Goal: Task Accomplishment & Management: Manage account settings

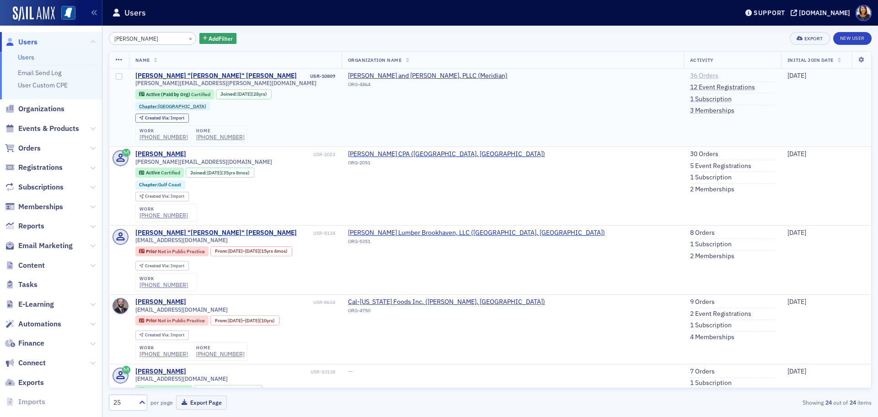
type input "missy roberts"
click at [690, 73] on link "36 Orders" at bounding box center [704, 76] width 28 height 8
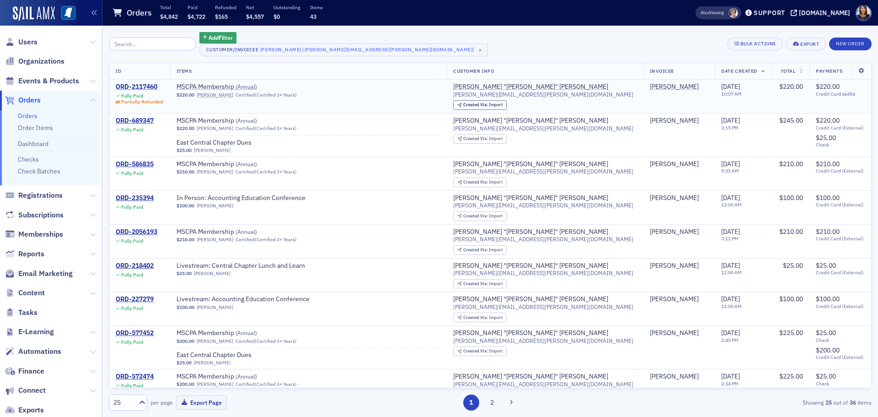
click at [141, 86] on div "ORD-2117460" at bounding box center [139, 87] width 47 height 8
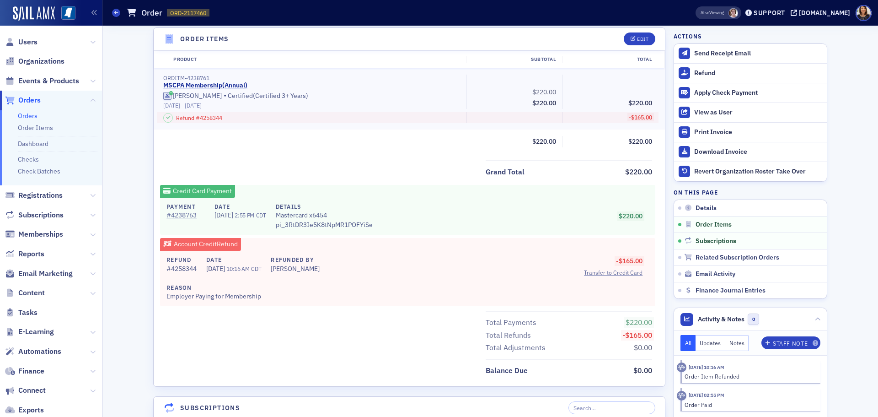
scroll to position [316, 0]
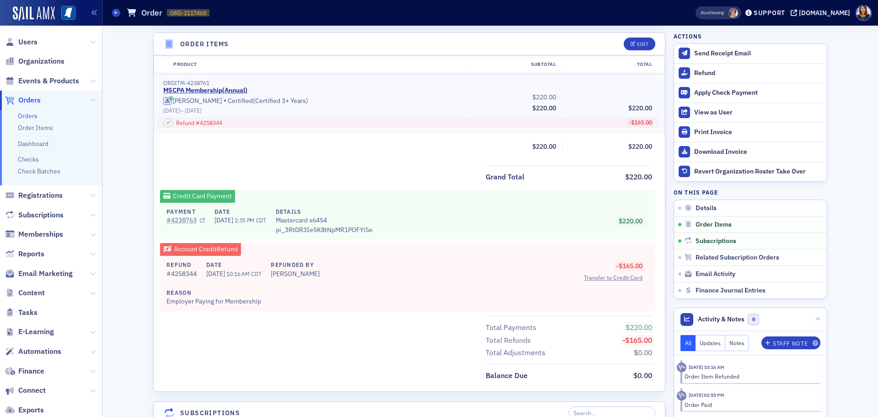
click at [173, 219] on link "# 4238763" at bounding box center [186, 220] width 38 height 10
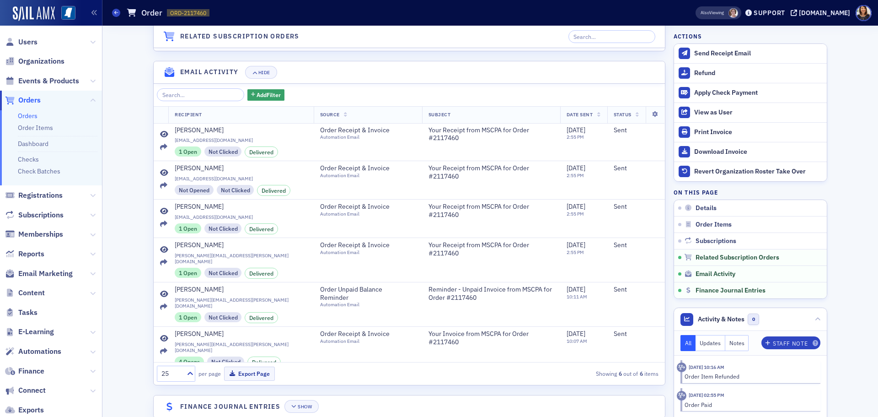
scroll to position [1097, 0]
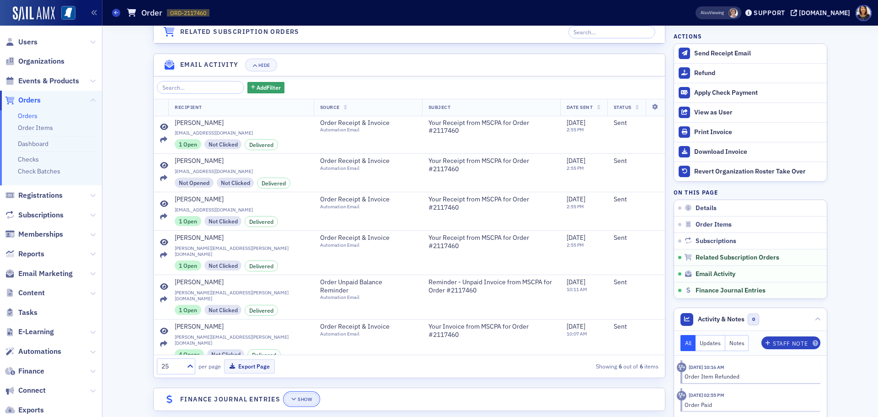
click at [307, 397] on div "Show" at bounding box center [305, 399] width 14 height 5
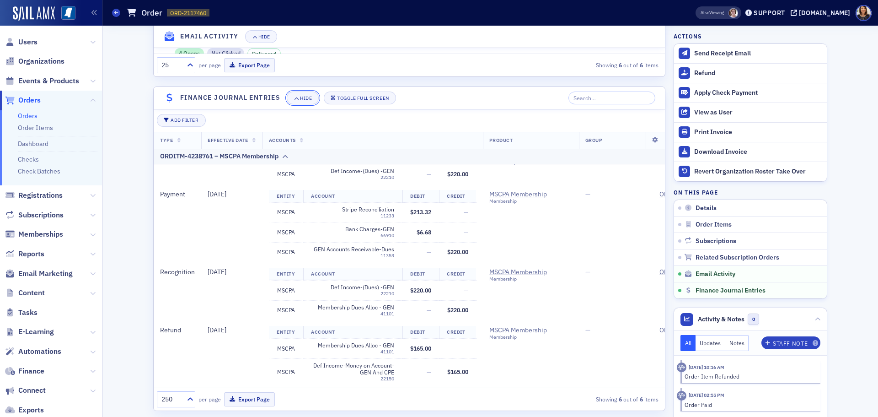
scroll to position [175, 0]
click at [22, 44] on span "Users" at bounding box center [27, 42] width 19 height 10
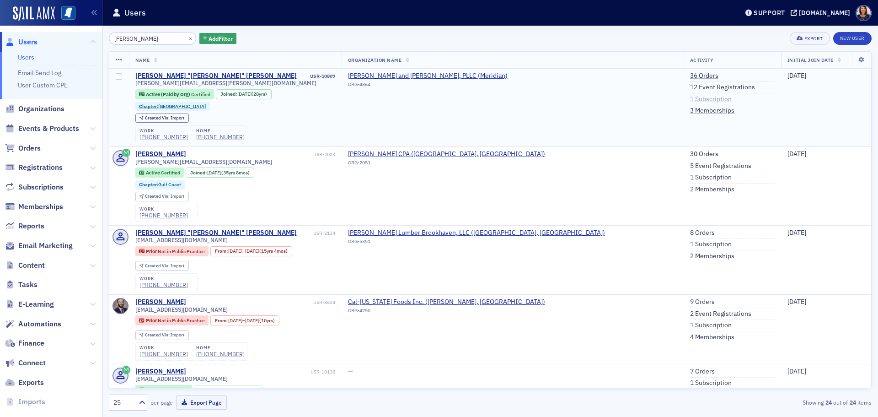
click at [690, 98] on link "1 Subscription" at bounding box center [711, 99] width 42 height 8
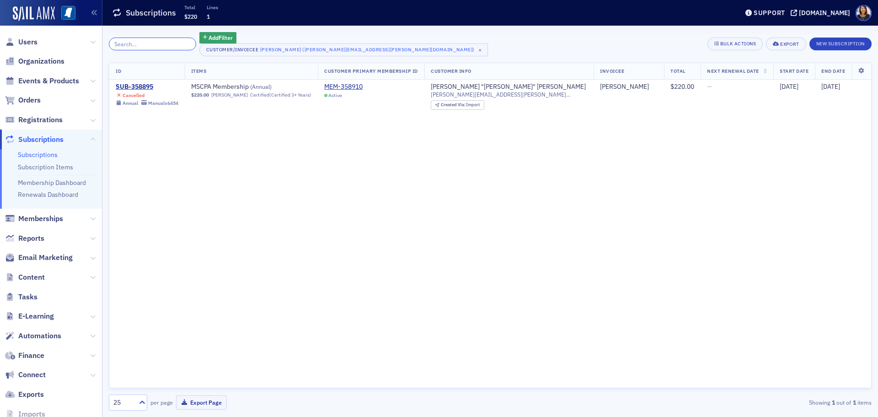
click at [140, 47] on input "search" at bounding box center [152, 44] width 87 height 13
type input "missy roberts"
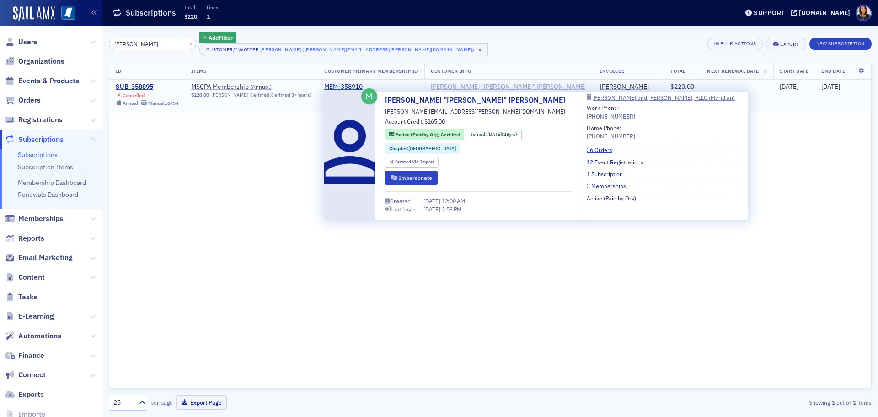
click at [500, 87] on div "[PERSON_NAME] "[PERSON_NAME]" [PERSON_NAME]" at bounding box center [508, 87] width 155 height 8
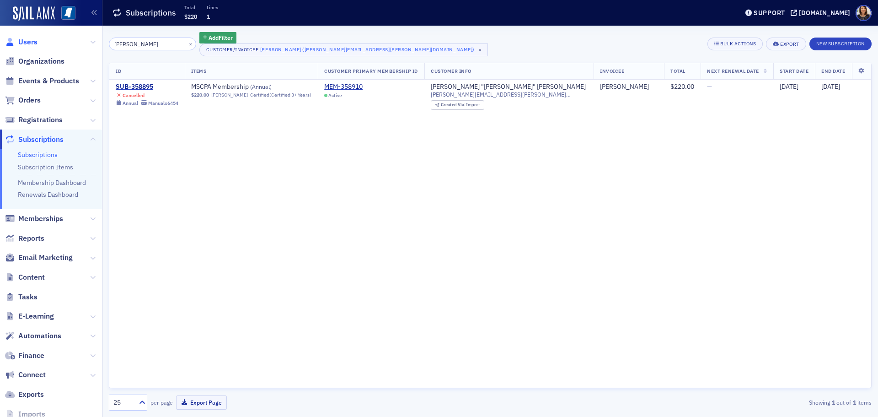
click at [23, 41] on span "Users" at bounding box center [27, 42] width 19 height 10
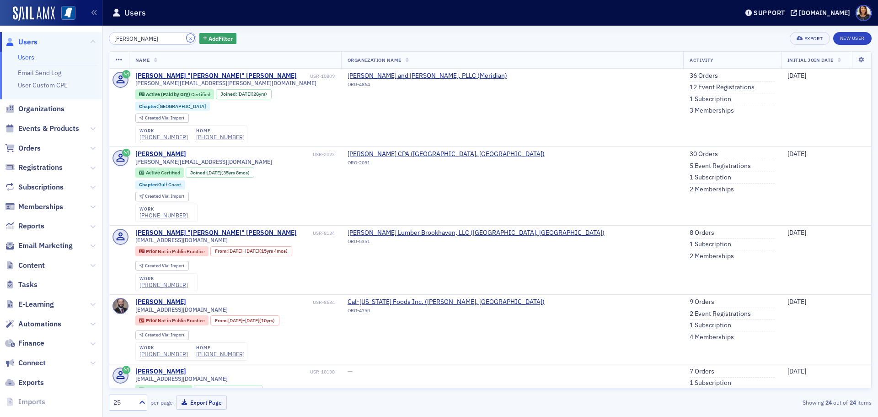
click at [187, 38] on button "×" at bounding box center [191, 38] width 8 height 8
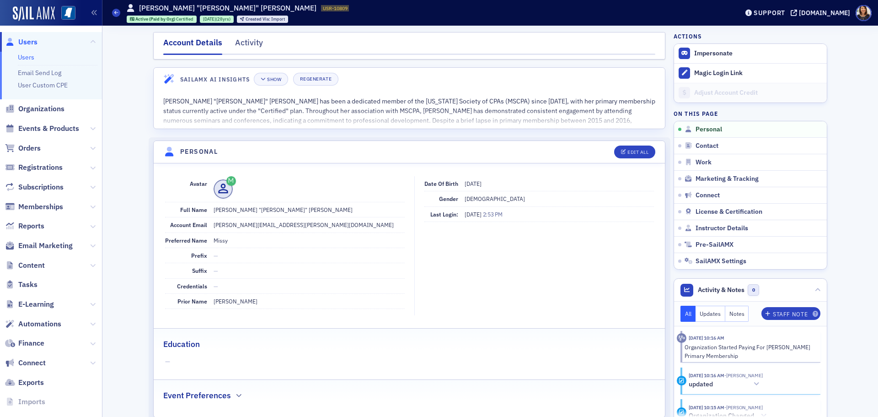
click at [24, 43] on span "Users" at bounding box center [27, 42] width 19 height 10
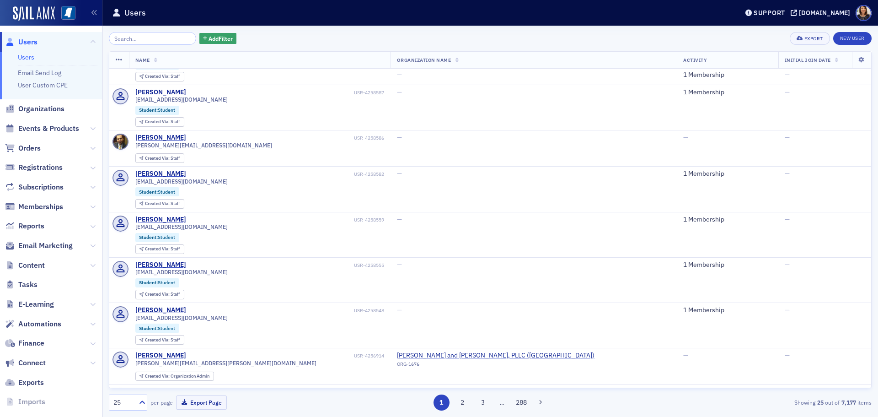
scroll to position [220, 0]
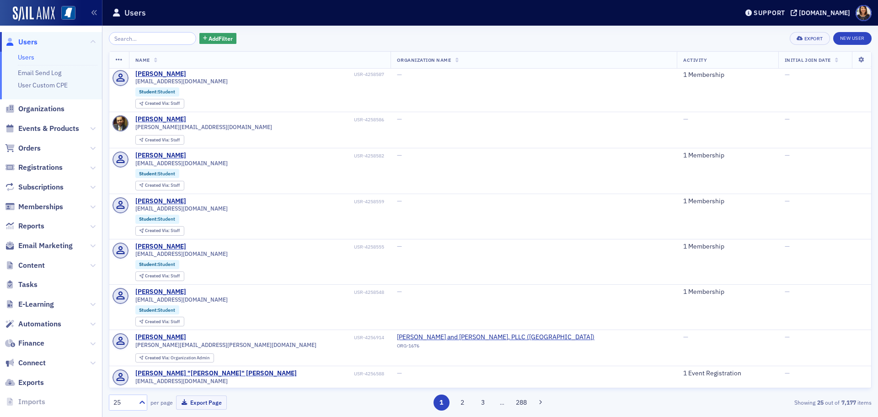
click at [25, 44] on span "Users" at bounding box center [27, 42] width 19 height 10
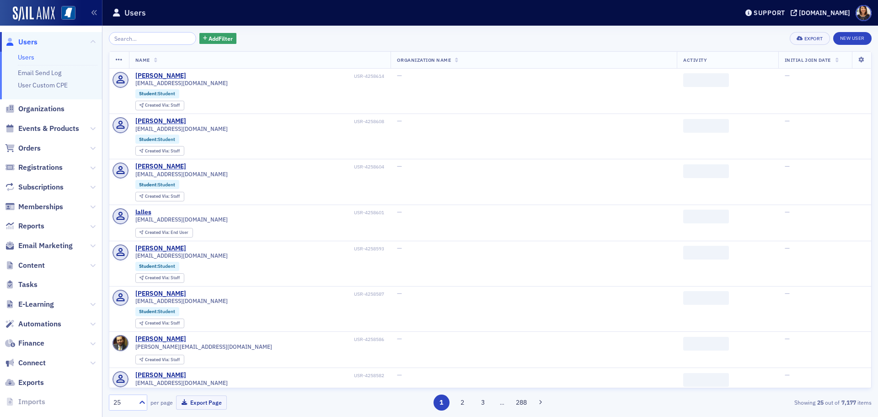
click at [25, 40] on span "Users" at bounding box center [27, 42] width 19 height 10
click at [121, 37] on input "search" at bounding box center [152, 38] width 87 height 13
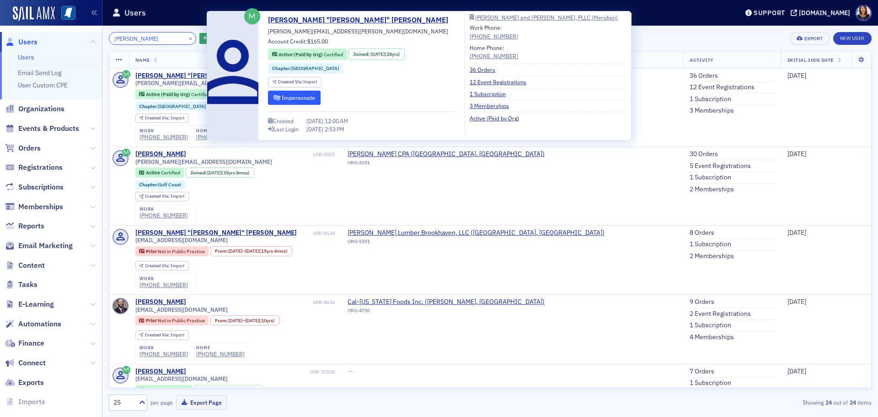
type input "missy roberts"
click at [293, 96] on button "Impersonate" at bounding box center [294, 98] width 53 height 14
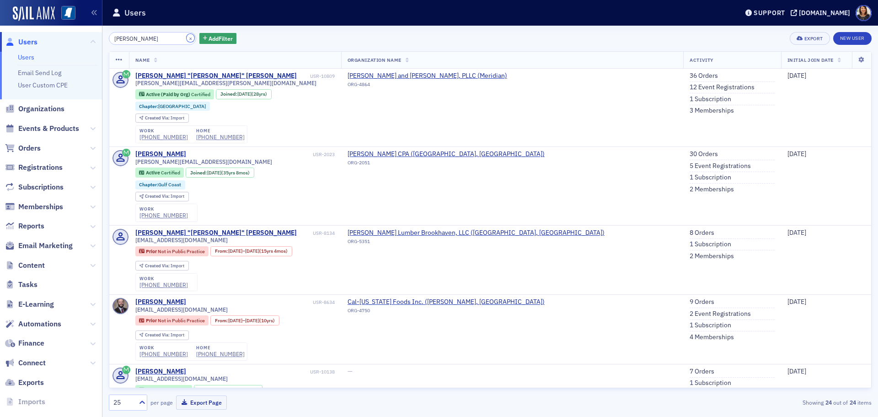
click at [187, 38] on button "×" at bounding box center [191, 38] width 8 height 8
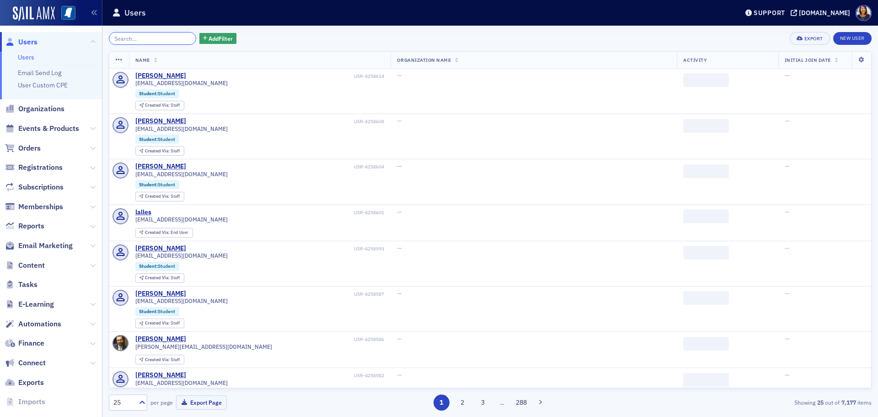
click at [161, 40] on input "search" at bounding box center [152, 38] width 87 height 13
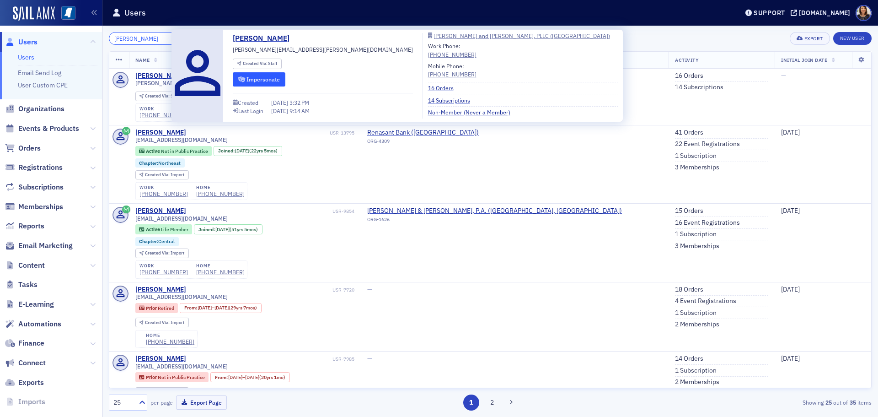
type input "heather cox"
click at [248, 78] on button "Impersonate" at bounding box center [259, 79] width 53 height 14
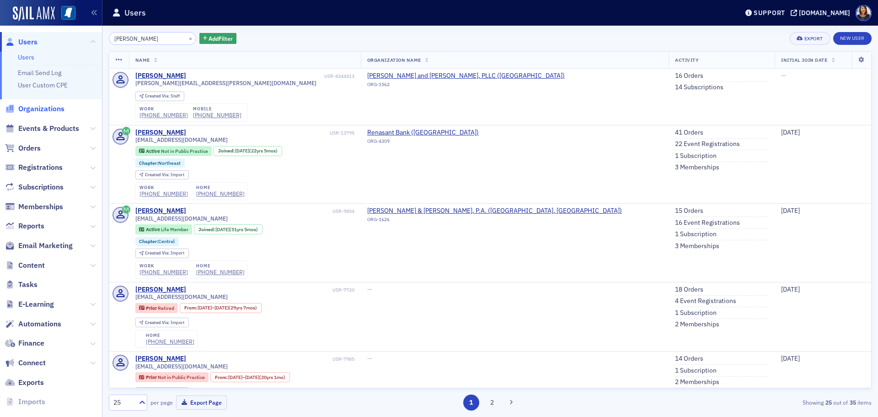
click at [40, 110] on span "Organizations" at bounding box center [41, 109] width 46 height 10
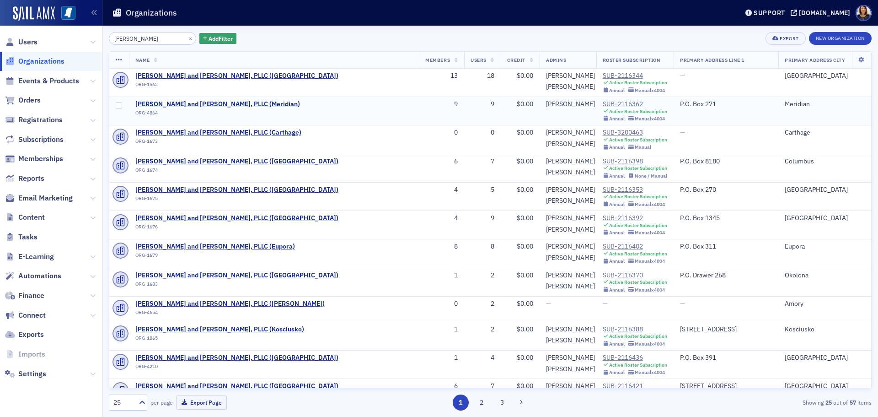
type input "watkins ward"
click at [196, 103] on span "[PERSON_NAME] and [PERSON_NAME], PLLC (Meridian)" at bounding box center [217, 104] width 165 height 8
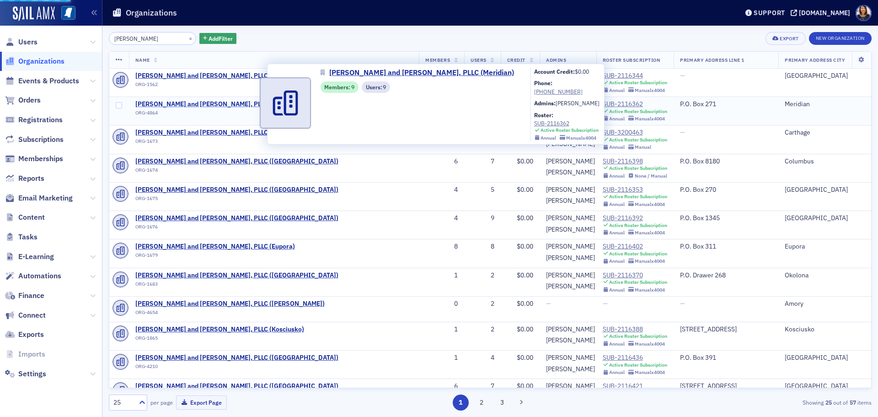
select select "US"
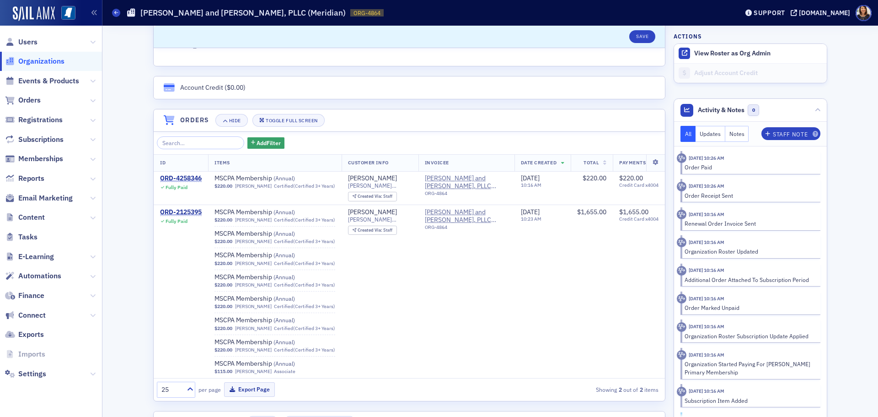
scroll to position [559, 0]
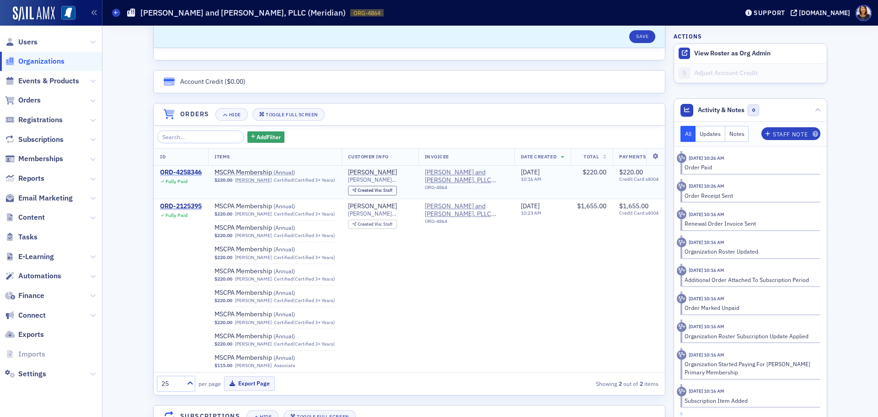
click at [182, 172] on div "ORD-4258346" at bounding box center [181, 172] width 42 height 8
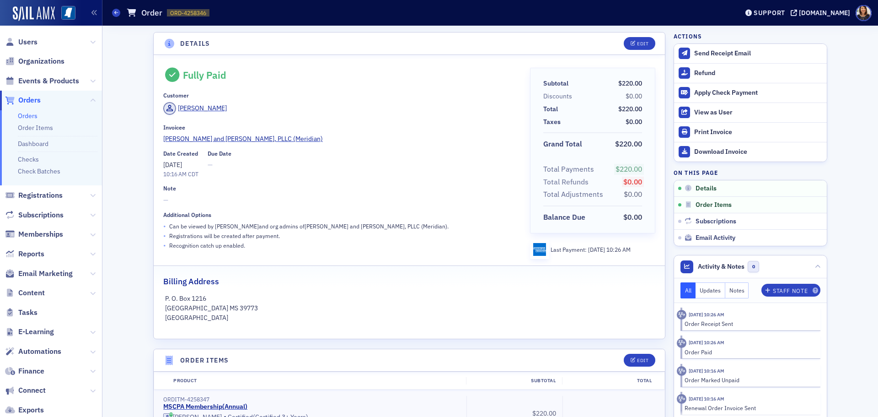
select select "US"
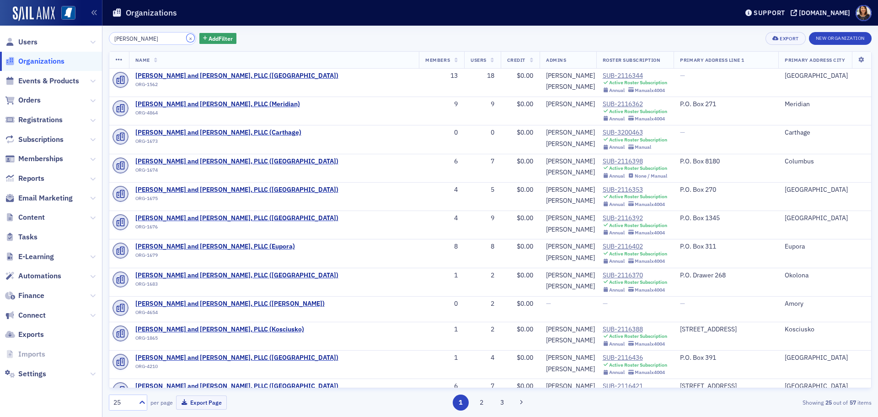
click at [187, 38] on button "×" at bounding box center [191, 38] width 8 height 8
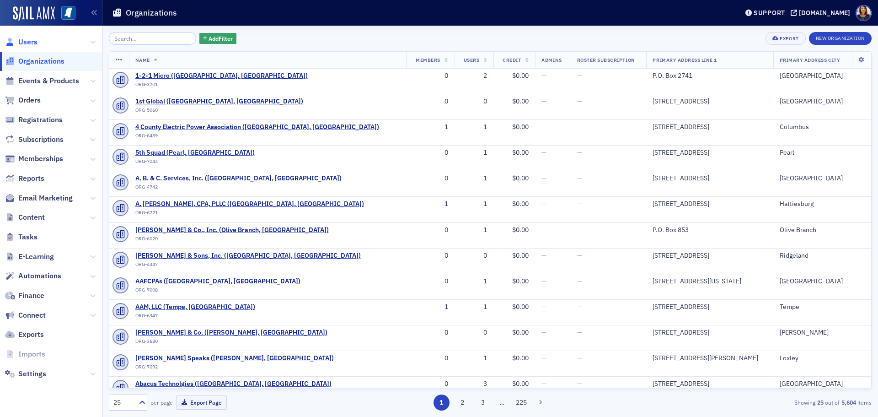
click at [29, 45] on span "Users" at bounding box center [27, 42] width 19 height 10
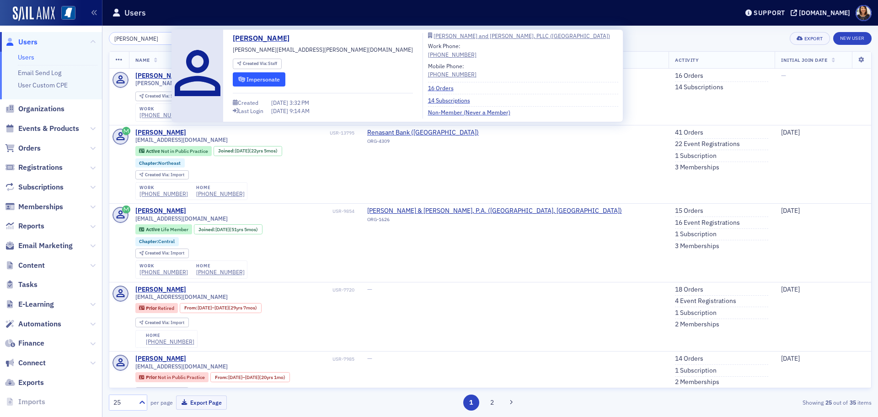
click at [269, 80] on button "Impersonate" at bounding box center [259, 79] width 53 height 14
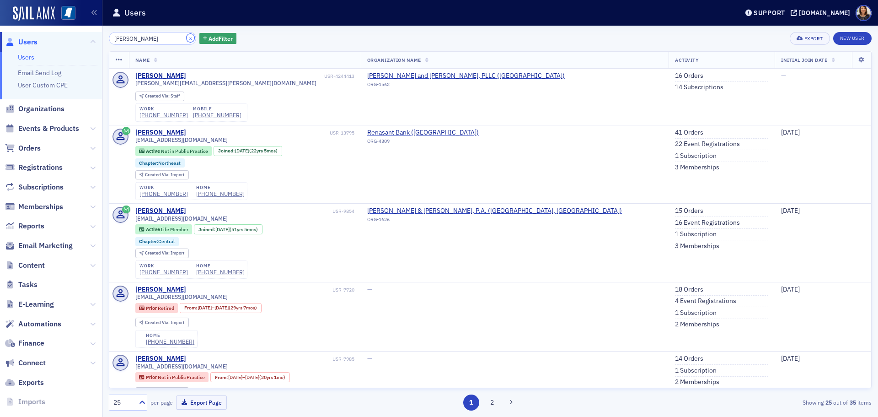
click at [187, 38] on button "×" at bounding box center [191, 38] width 8 height 8
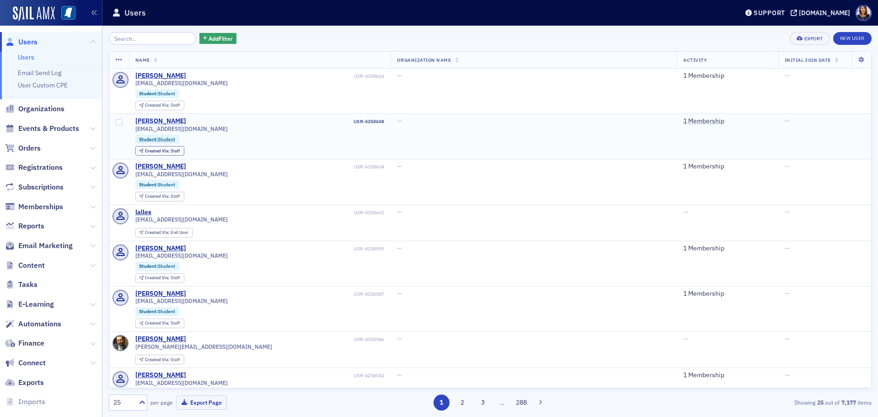
click at [165, 122] on div "Emma Grover" at bounding box center [160, 121] width 51 height 8
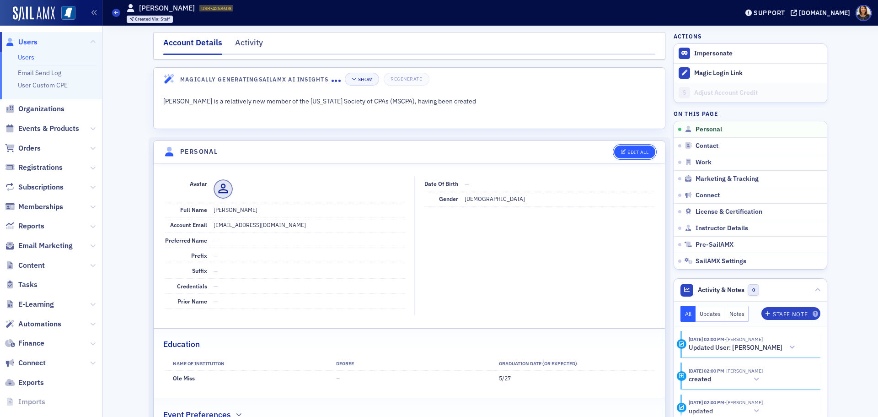
click at [639, 155] on button "Edit All" at bounding box center [634, 151] width 41 height 13
select select "US"
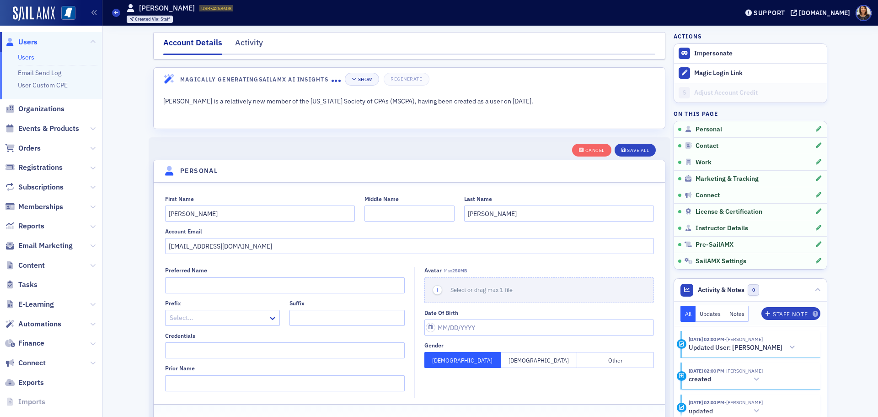
scroll to position [107, 0]
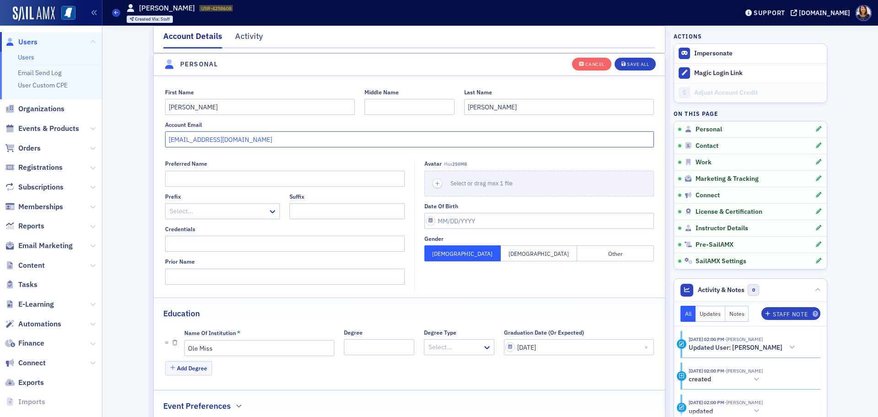
click at [177, 142] on input "ecglover@go.olemiss.edu" at bounding box center [409, 139] width 489 height 16
type input "ecgrover@go.olemiss.edu"
click at [631, 62] on div "Save All" at bounding box center [638, 64] width 22 height 5
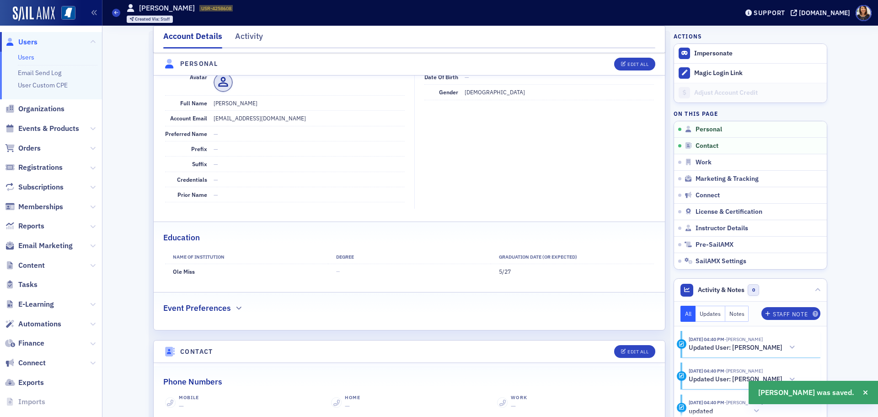
click at [24, 43] on span "Users" at bounding box center [27, 42] width 19 height 10
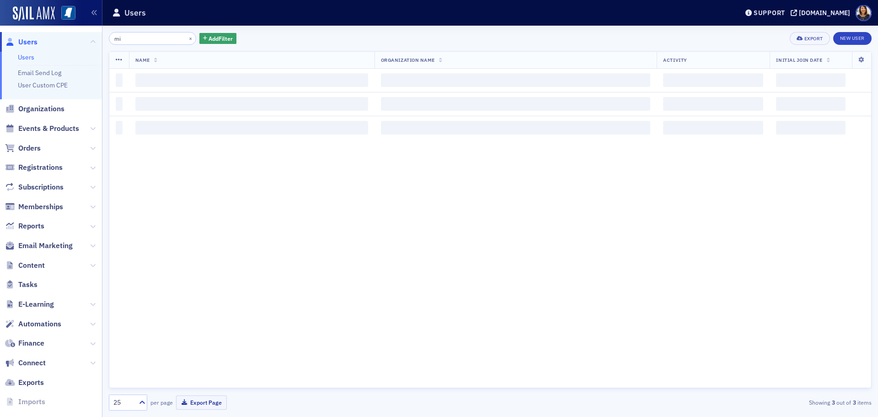
type input "m"
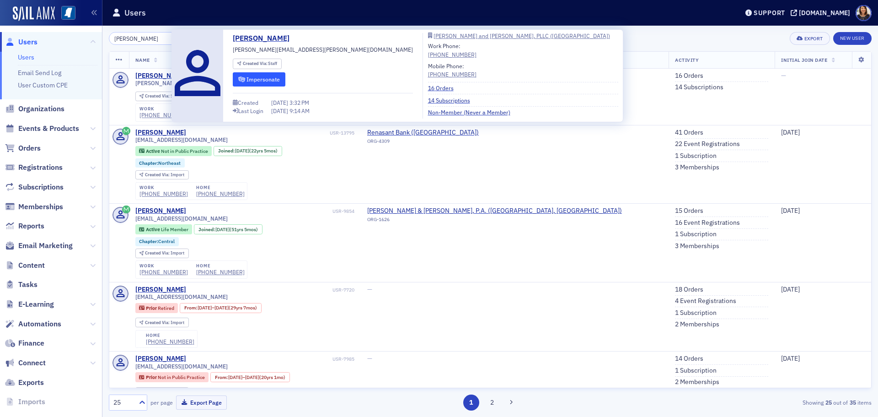
type input "heather cox"
click at [258, 83] on button "Impersonate" at bounding box center [259, 79] width 53 height 14
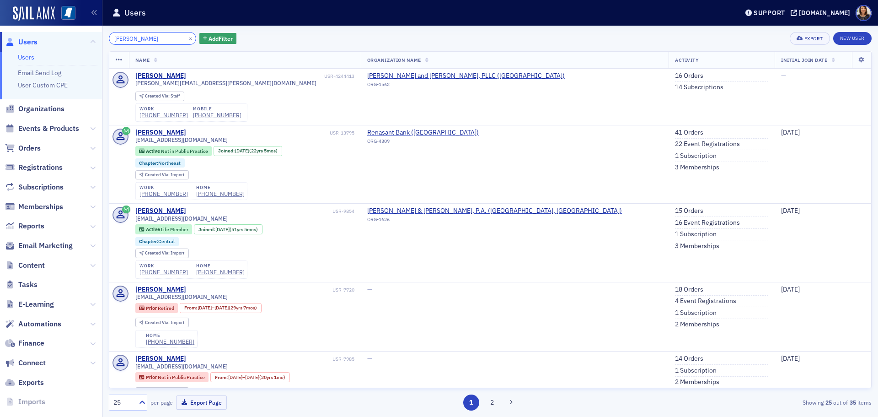
click at [167, 40] on input "heather cox" at bounding box center [152, 38] width 87 height 13
click at [187, 41] on button "×" at bounding box center [191, 38] width 8 height 8
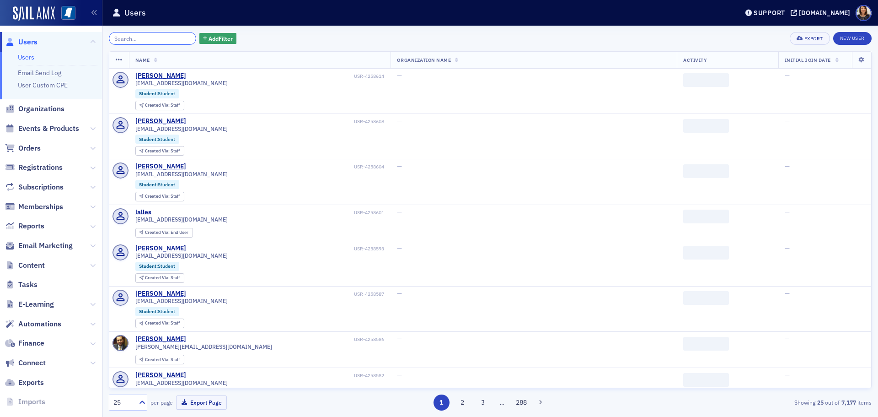
click at [165, 42] on input "search" at bounding box center [152, 38] width 87 height 13
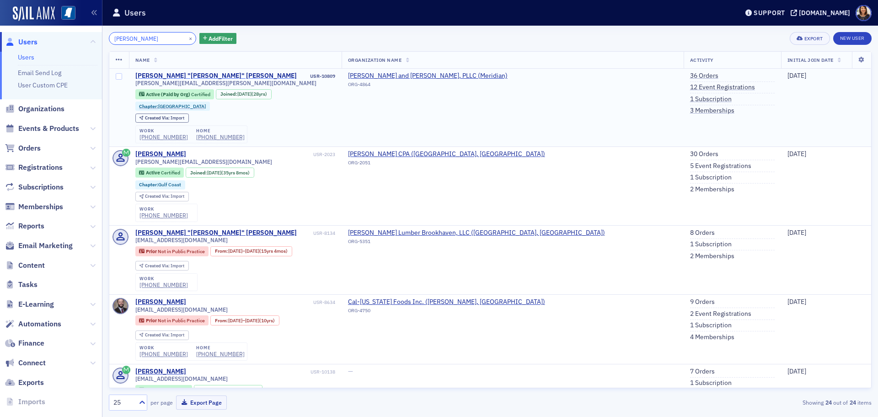
type input "missy roberts"
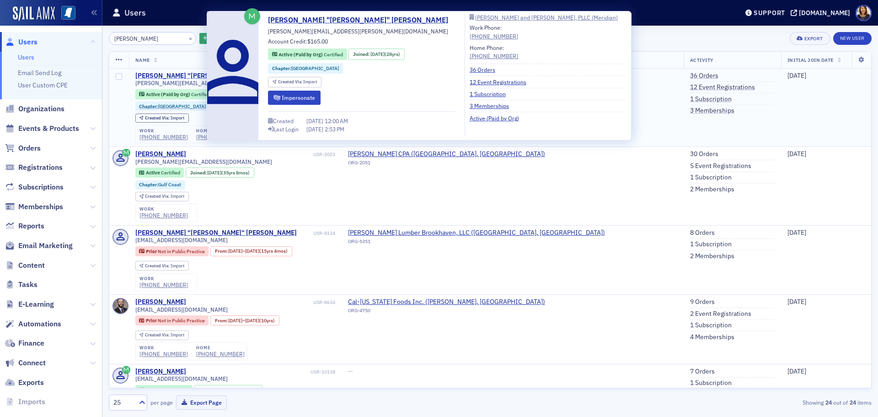
click at [169, 75] on div "[PERSON_NAME] "[PERSON_NAME]" [PERSON_NAME]" at bounding box center [215, 76] width 161 height 8
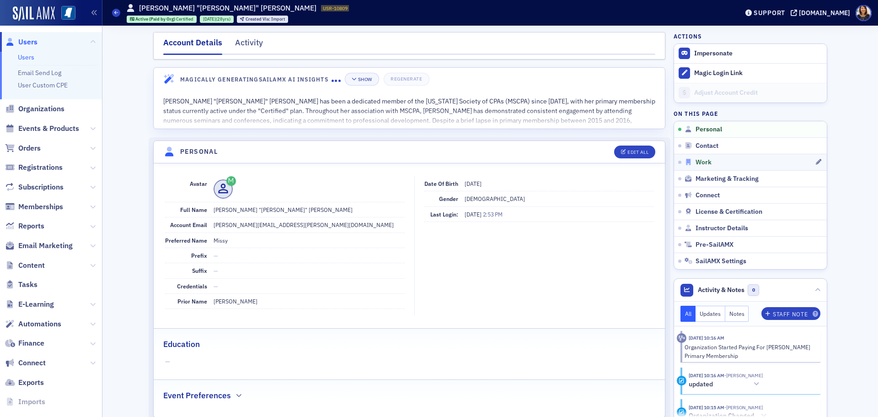
click at [701, 163] on span "Work" at bounding box center [704, 162] width 16 height 8
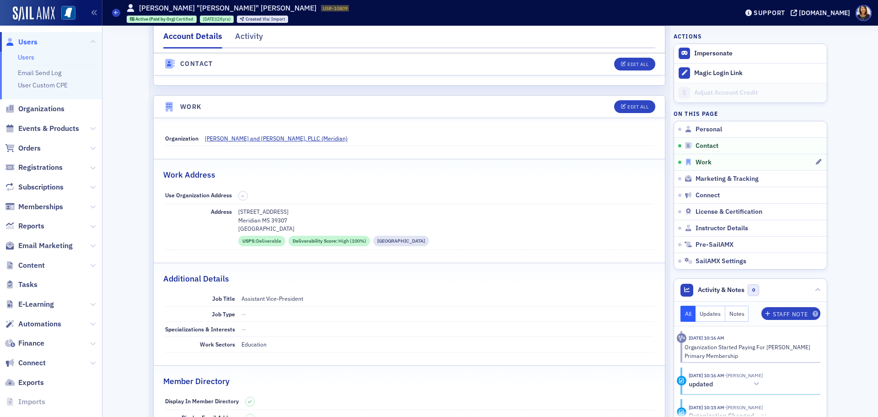
scroll to position [555, 0]
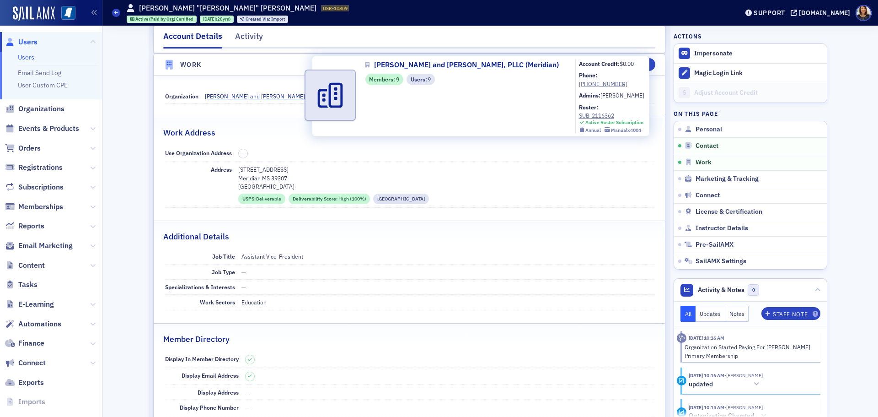
click at [242, 95] on span "[PERSON_NAME] and [PERSON_NAME], PLLC (Meridian)" at bounding box center [276, 96] width 143 height 8
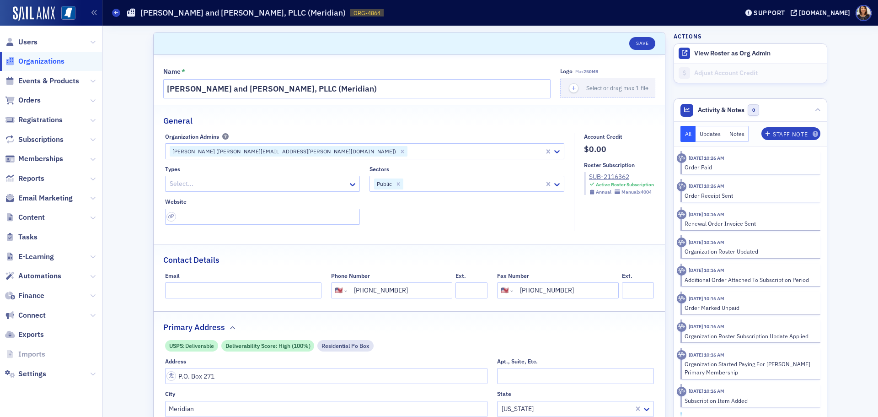
select select "US"
